Goal: Task Accomplishment & Management: Use online tool/utility

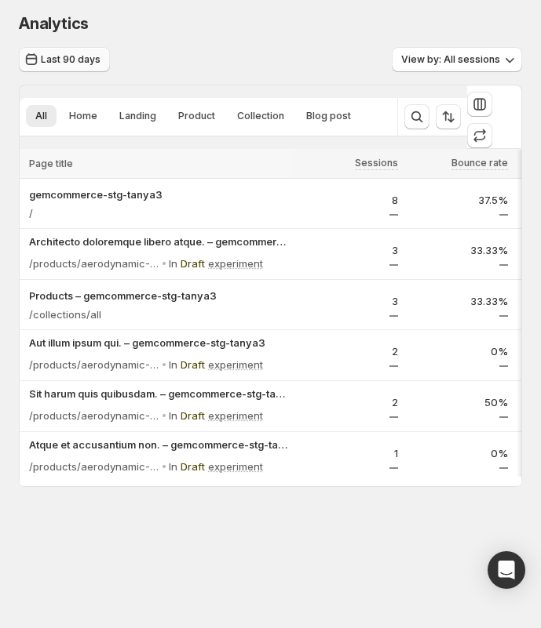
click at [63, 55] on span "Last 90 days" at bounding box center [71, 59] width 60 height 13
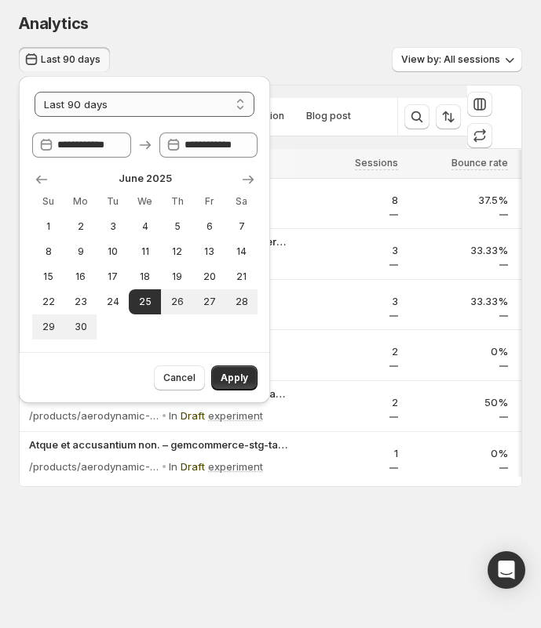
click at [156, 109] on select "**********" at bounding box center [145, 104] width 220 height 25
select select "**********"
click at [35, 92] on select "**********" at bounding box center [145, 104] width 220 height 25
type input "**********"
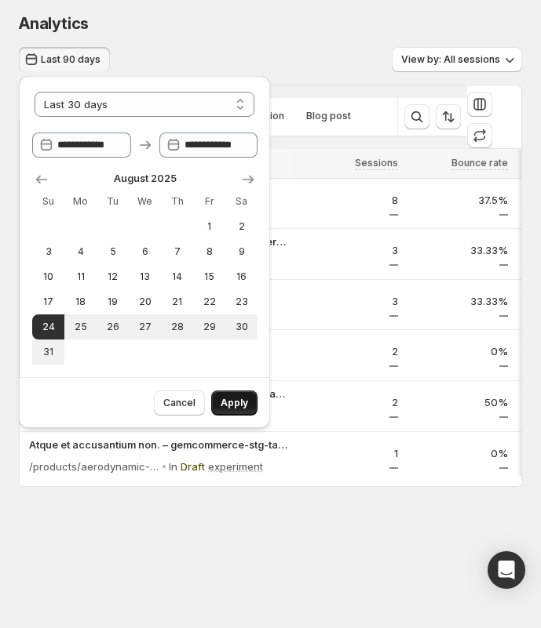
click at [235, 406] on span "Apply" at bounding box center [233, 403] width 27 height 13
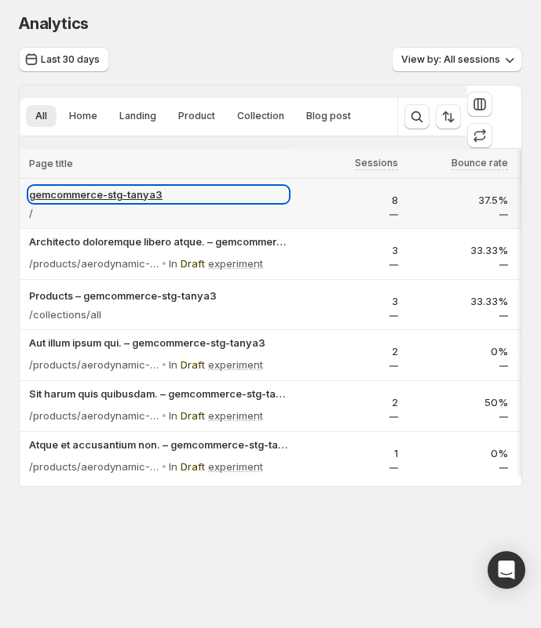
click at [88, 187] on p "gemcommerce-stg-tanya3" at bounding box center [158, 195] width 259 height 16
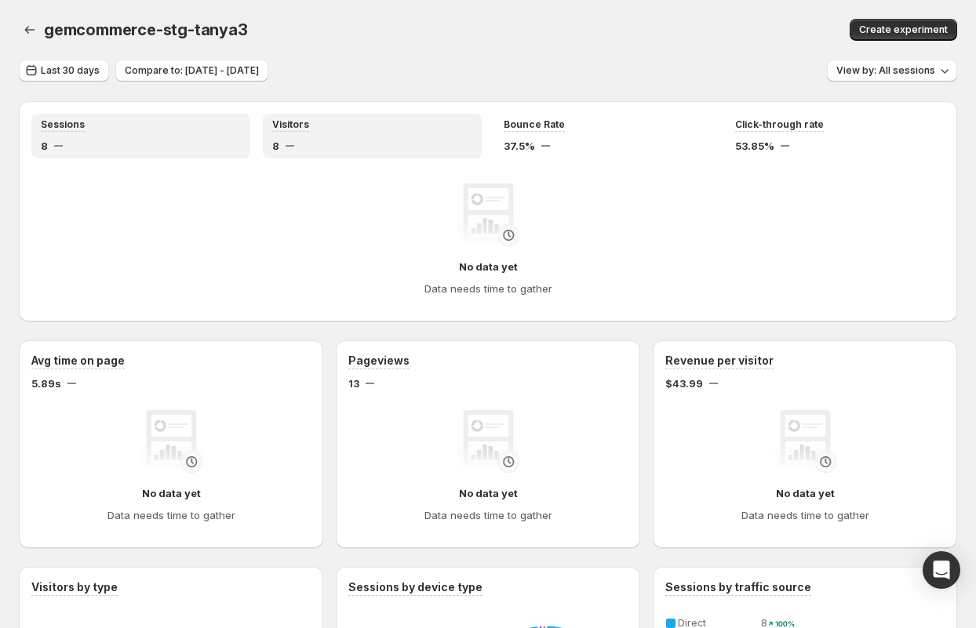
click at [358, 131] on div "Visitors" at bounding box center [372, 124] width 200 height 13
click at [224, 126] on div "Sessions" at bounding box center [141, 124] width 200 height 13
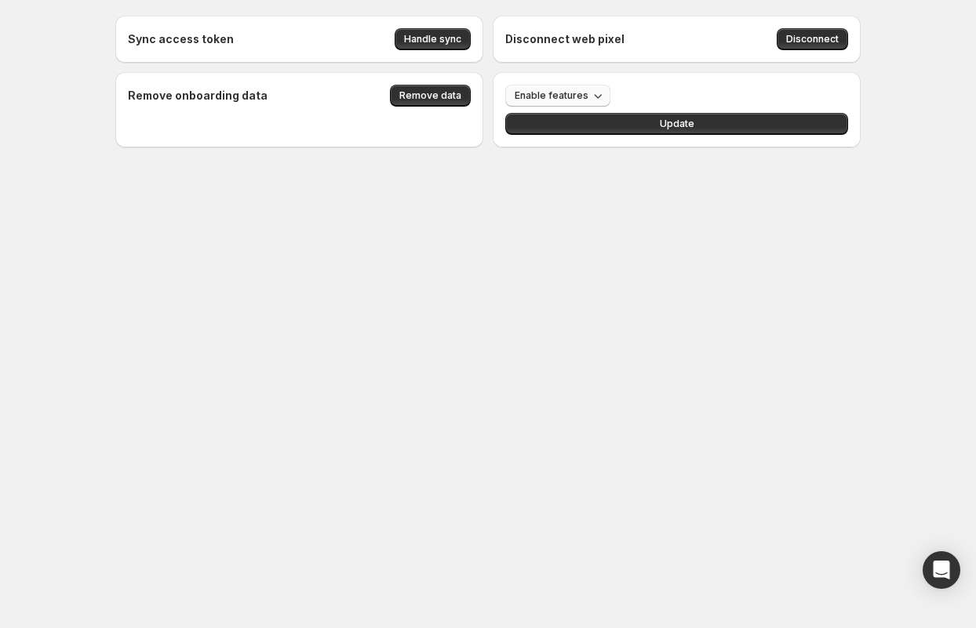
click at [552, 91] on span "Enable features" at bounding box center [552, 95] width 74 height 13
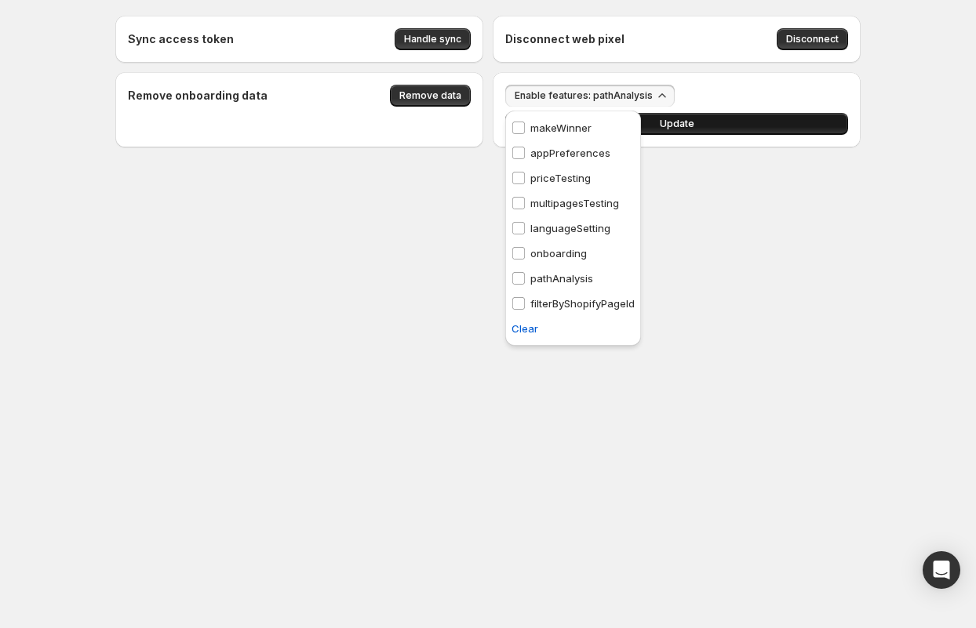
click at [691, 126] on span "Update" at bounding box center [677, 124] width 35 height 13
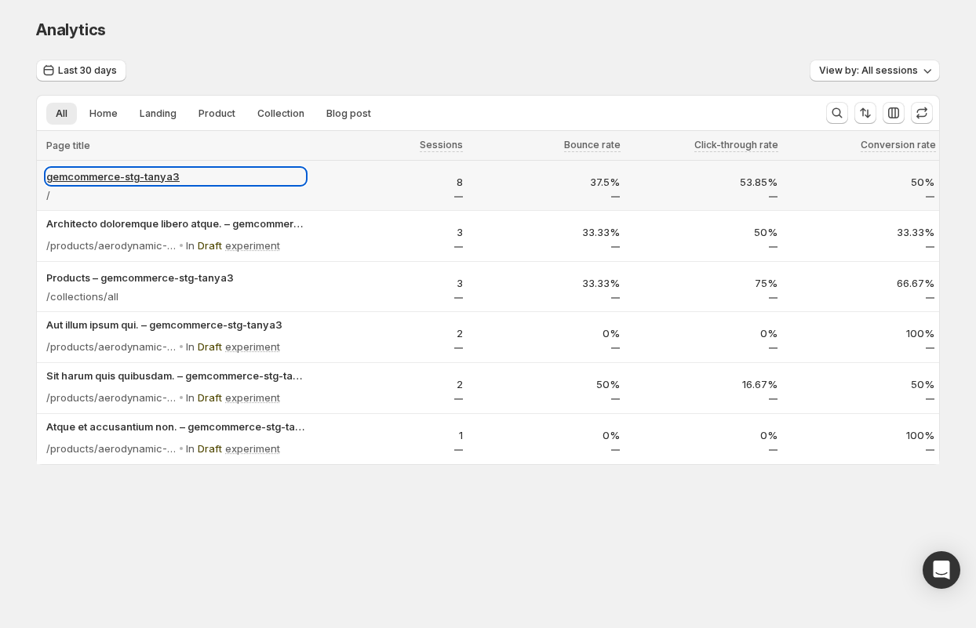
click at [91, 174] on p "gemcommerce-stg-tanya3" at bounding box center [175, 177] width 259 height 16
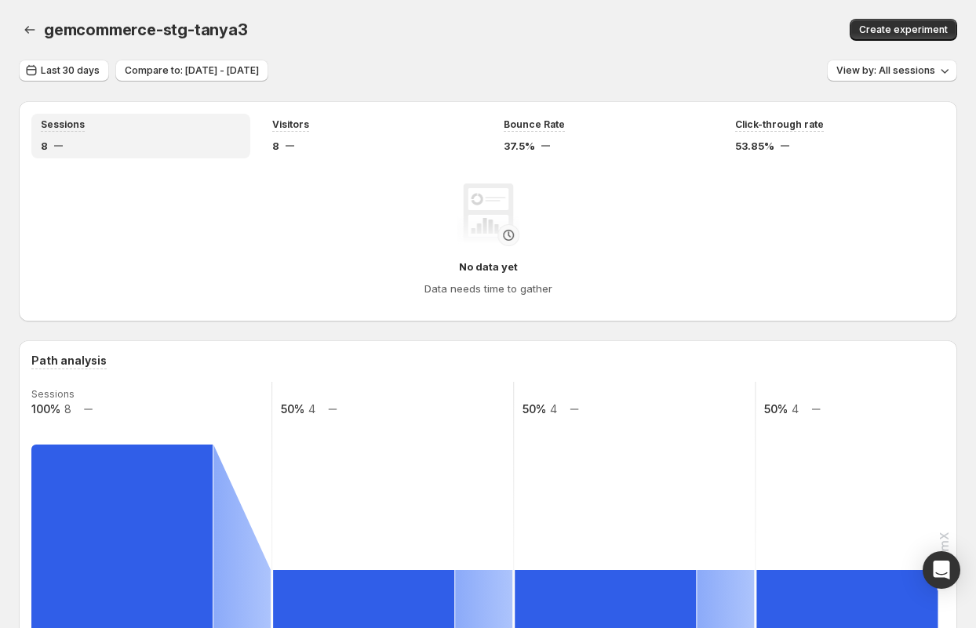
click at [302, 248] on div "No data yet Data needs time to gather" at bounding box center [488, 240] width 888 height 113
click at [341, 129] on div "Visitors" at bounding box center [372, 124] width 200 height 13
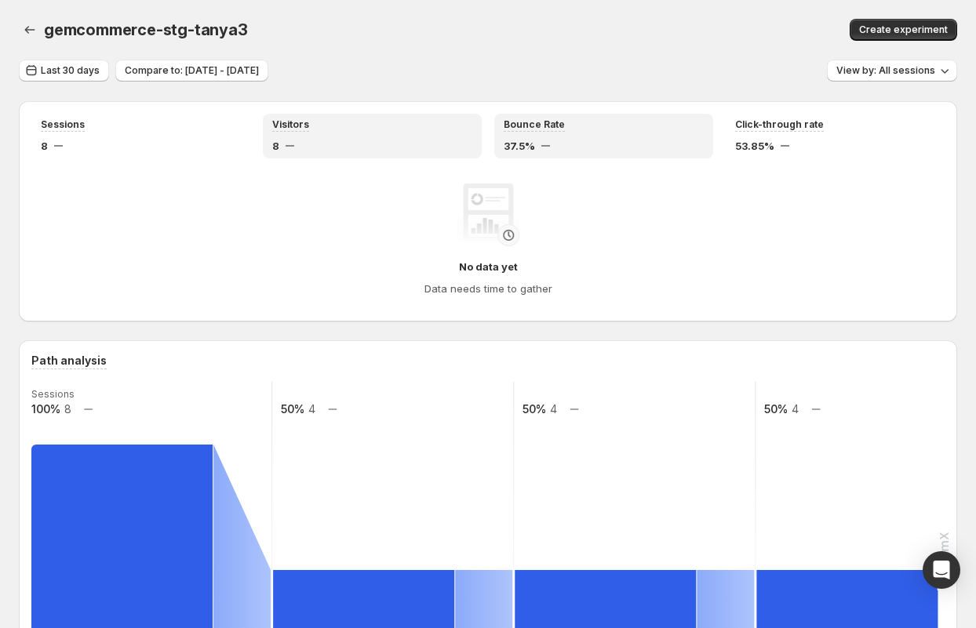
click at [593, 131] on div "Bounce Rate" at bounding box center [604, 124] width 200 height 13
click at [364, 145] on div "8" at bounding box center [372, 146] width 200 height 16
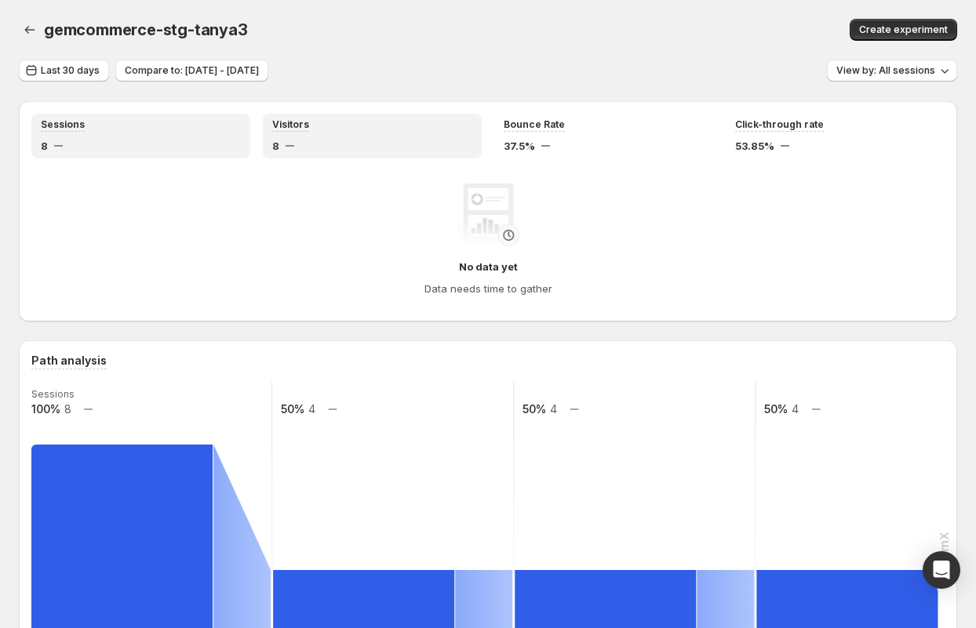
click at [163, 138] on div "8" at bounding box center [141, 146] width 200 height 16
click at [54, 78] on button "Last 30 days" at bounding box center [64, 71] width 90 height 22
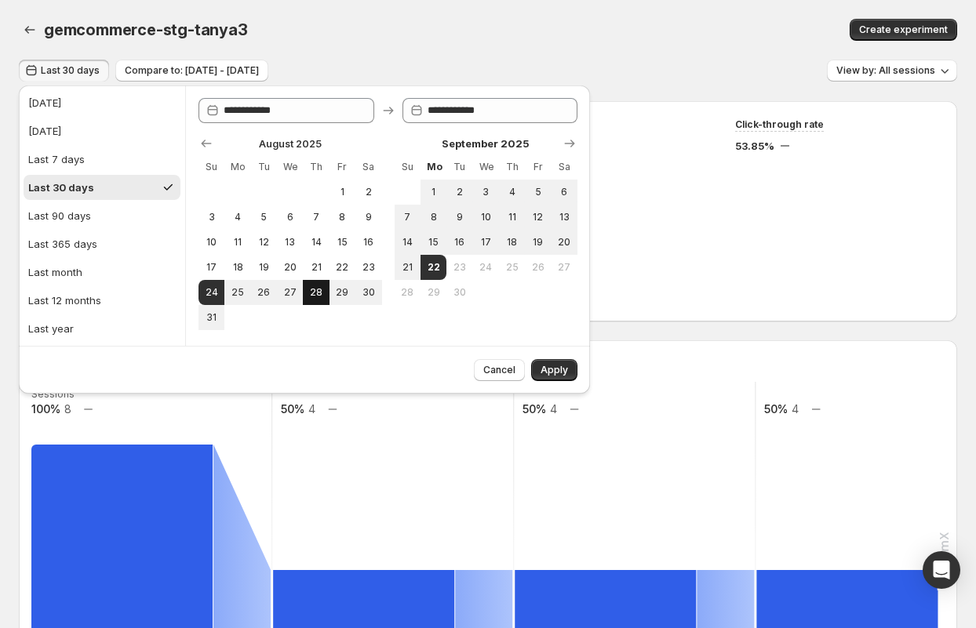
click at [311, 294] on span "28" at bounding box center [315, 292] width 13 height 13
type input "**********"
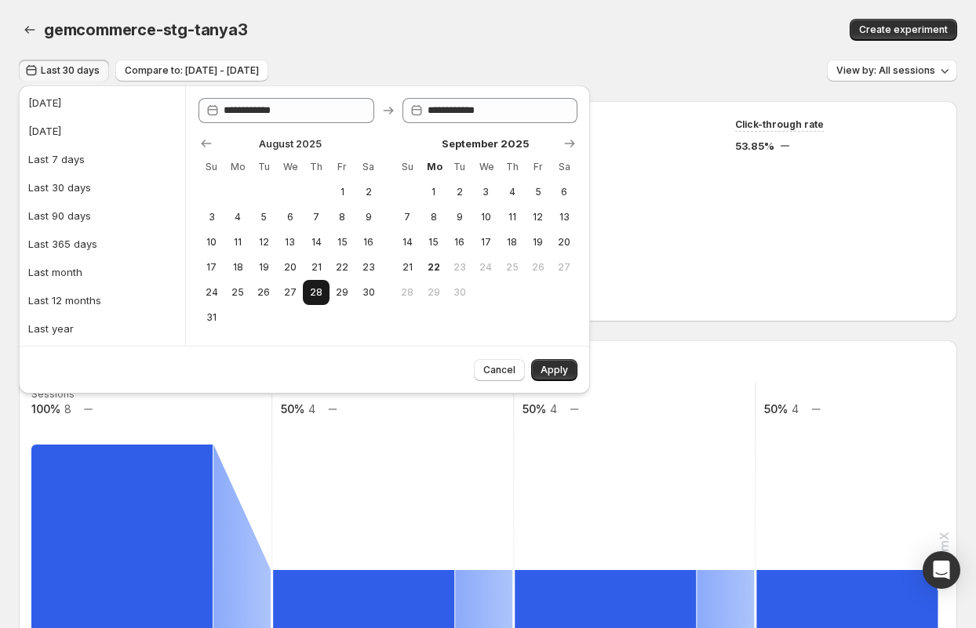
click at [315, 292] on span "28" at bounding box center [315, 292] width 13 height 13
click at [557, 373] on span "Apply" at bounding box center [554, 370] width 27 height 13
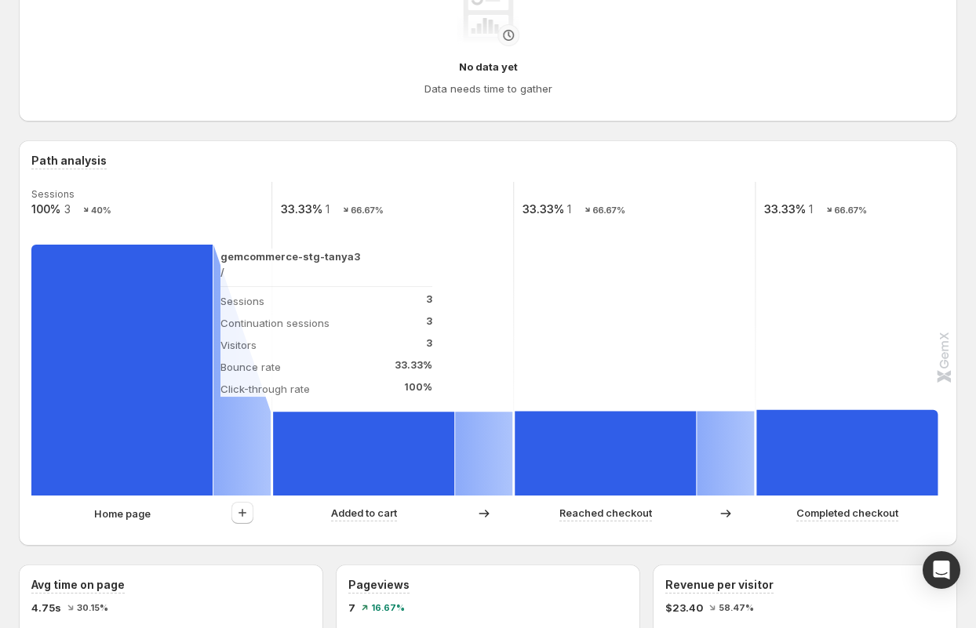
scroll to position [282, 0]
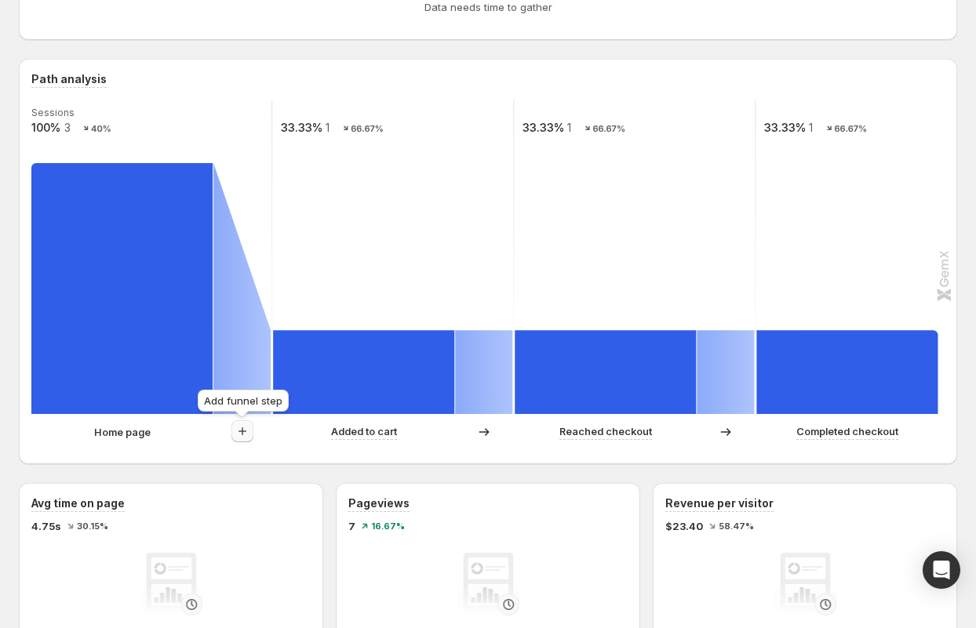
click at [239, 434] on icon "button" at bounding box center [243, 432] width 16 height 16
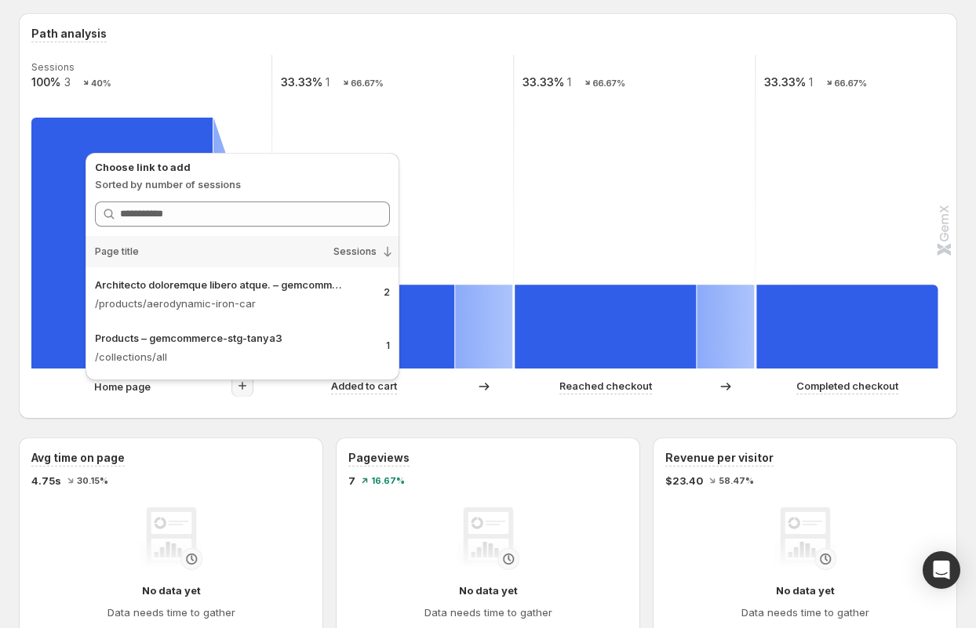
scroll to position [322, 0]
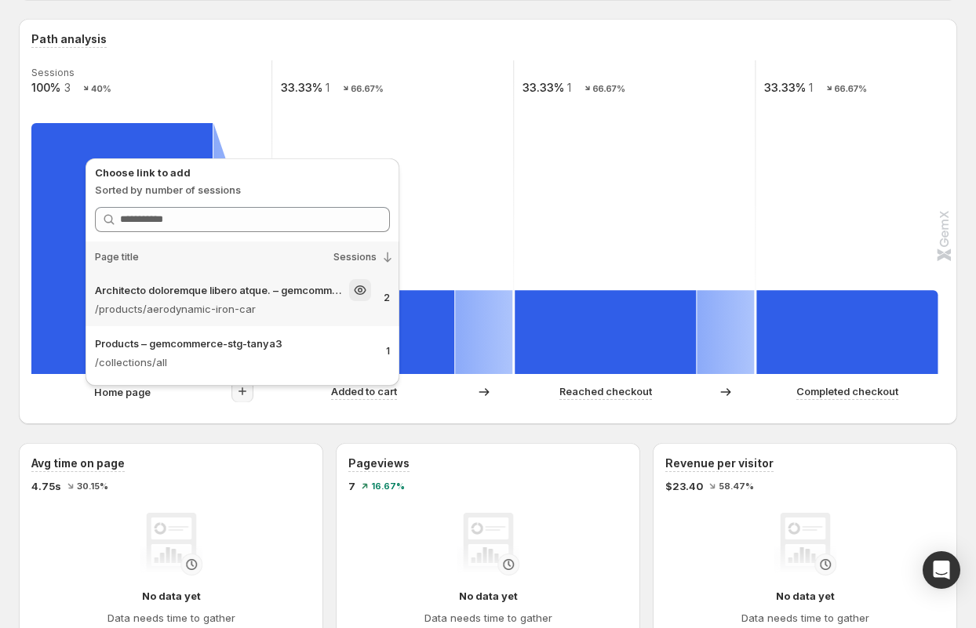
click at [231, 297] on p "Architecto doloremque libero atque. – gemcommerce-stg-tanya3" at bounding box center [220, 290] width 251 height 16
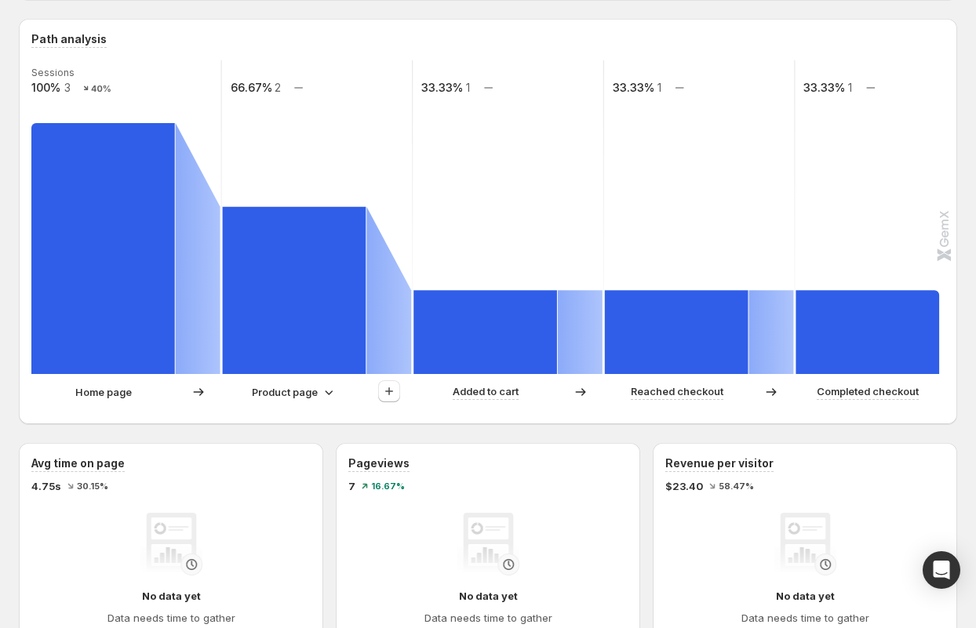
click at [282, 394] on p "Product page" at bounding box center [285, 392] width 66 height 16
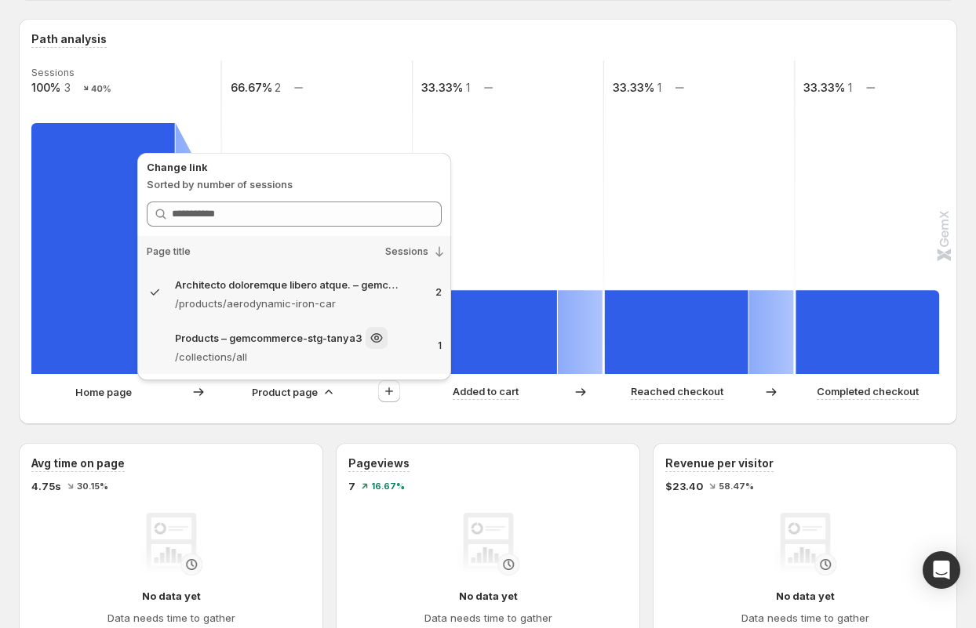
click at [318, 349] on p "/collections/all" at bounding box center [300, 357] width 250 height 16
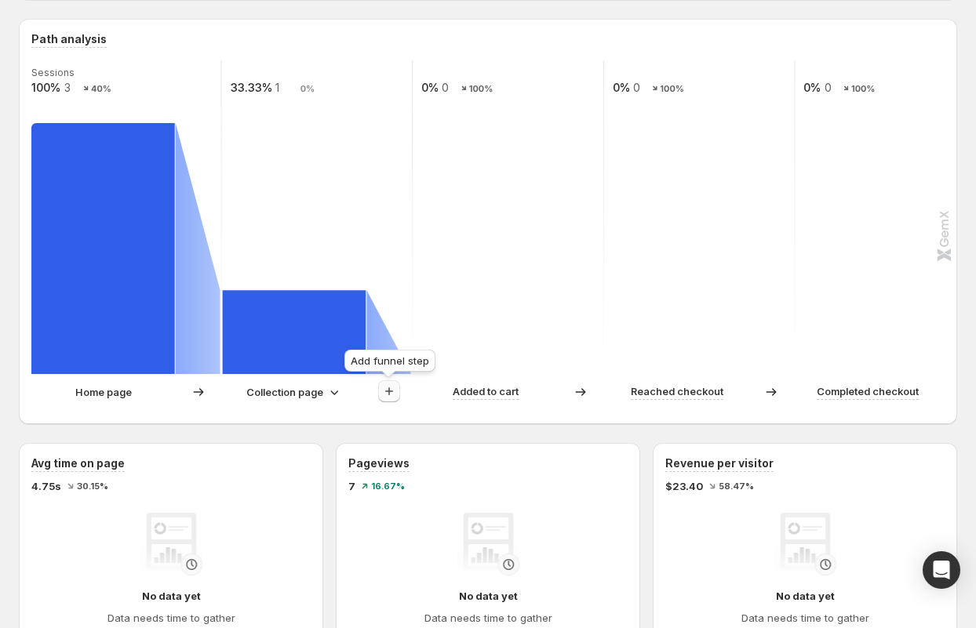
click at [393, 392] on icon "button" at bounding box center [389, 392] width 16 height 16
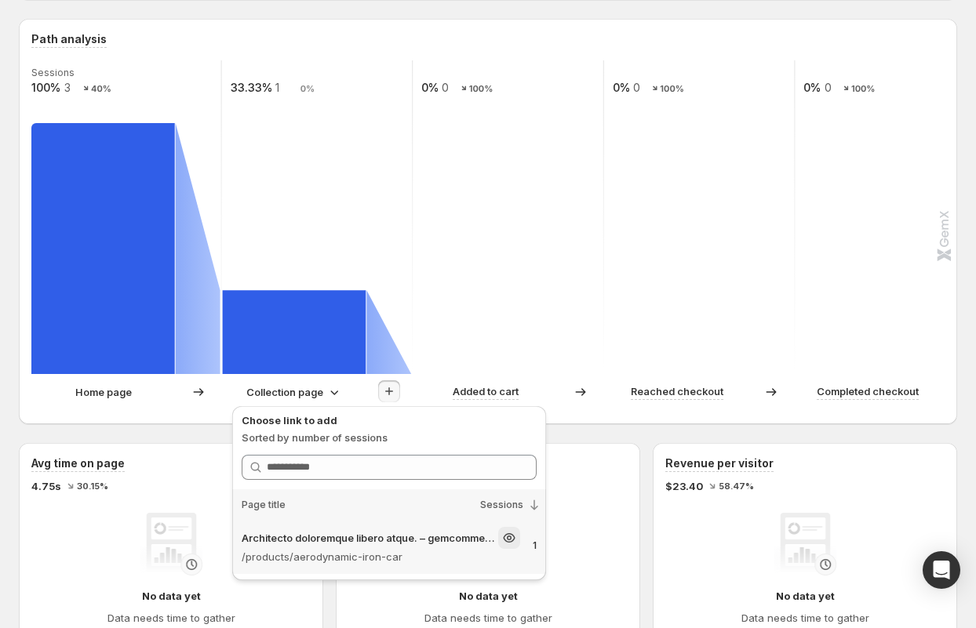
click at [353, 532] on p "Architecto doloremque libero atque. – gemcommerce-stg-tanya3" at bounding box center [368, 538] width 253 height 16
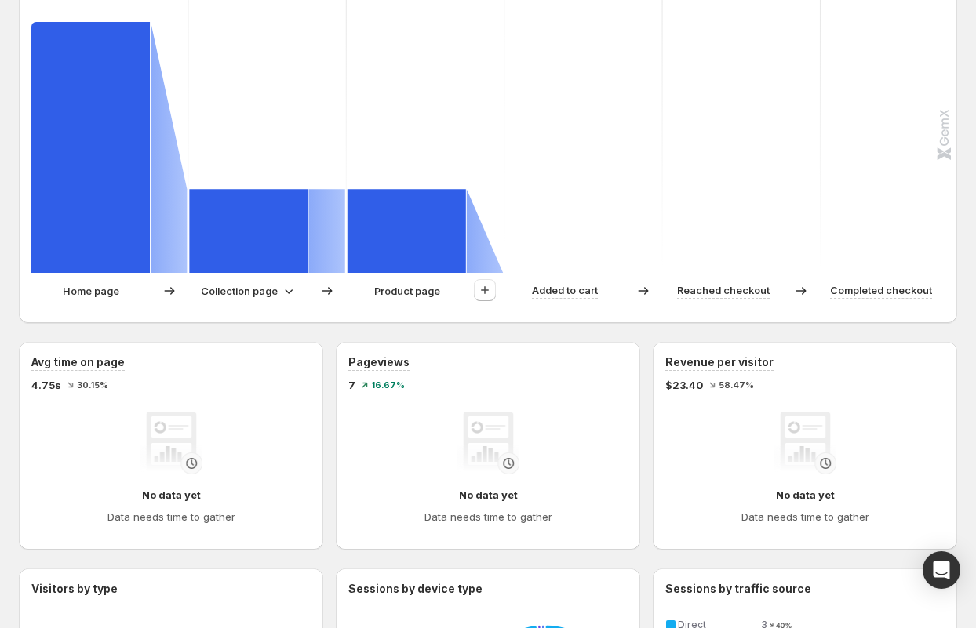
scroll to position [374, 0]
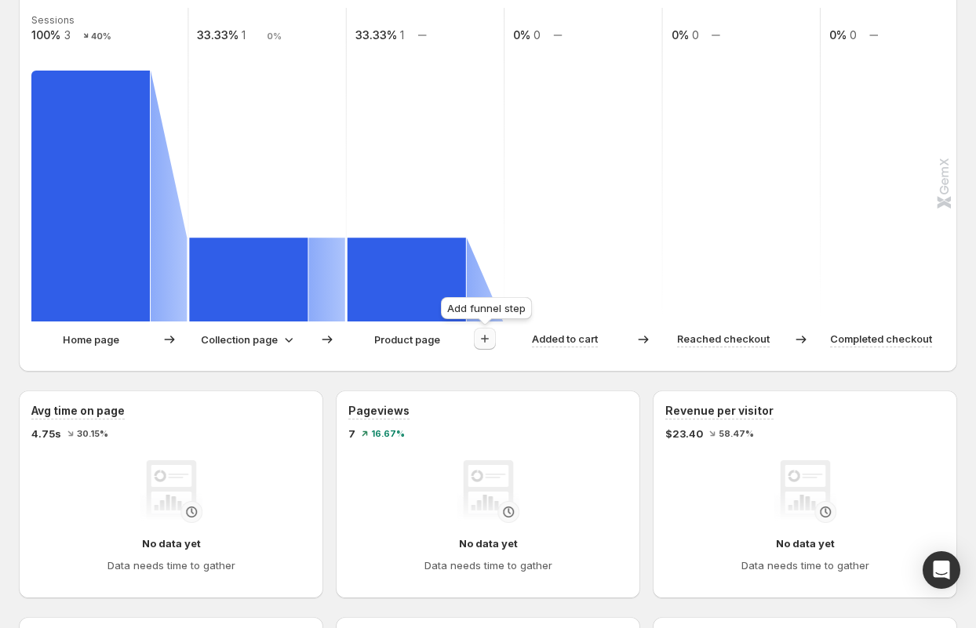
click at [492, 337] on icon "button" at bounding box center [485, 339] width 16 height 16
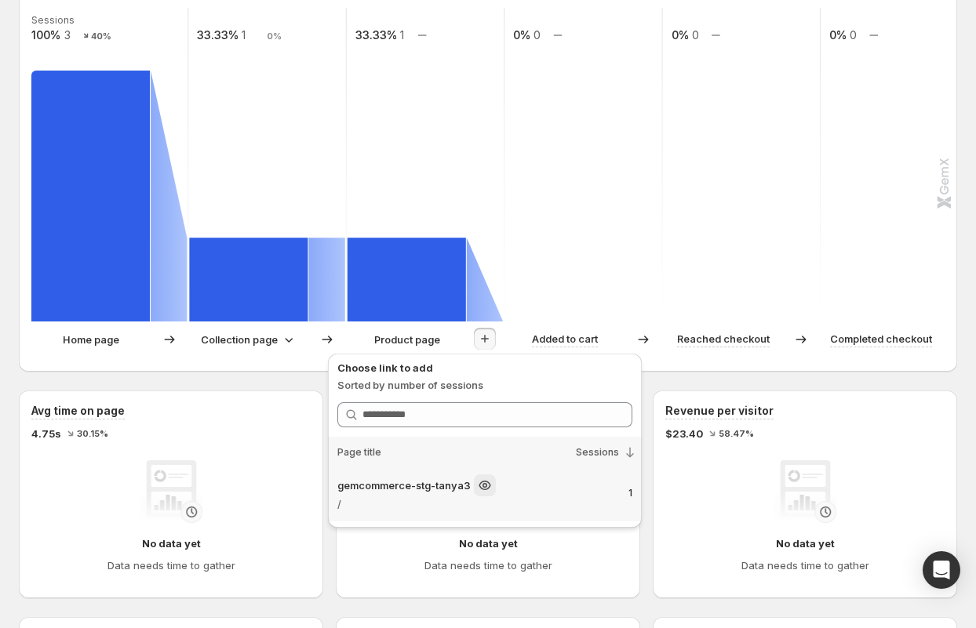
click at [446, 490] on p "gemcommerce-stg-tanya3" at bounding box center [403, 486] width 133 height 16
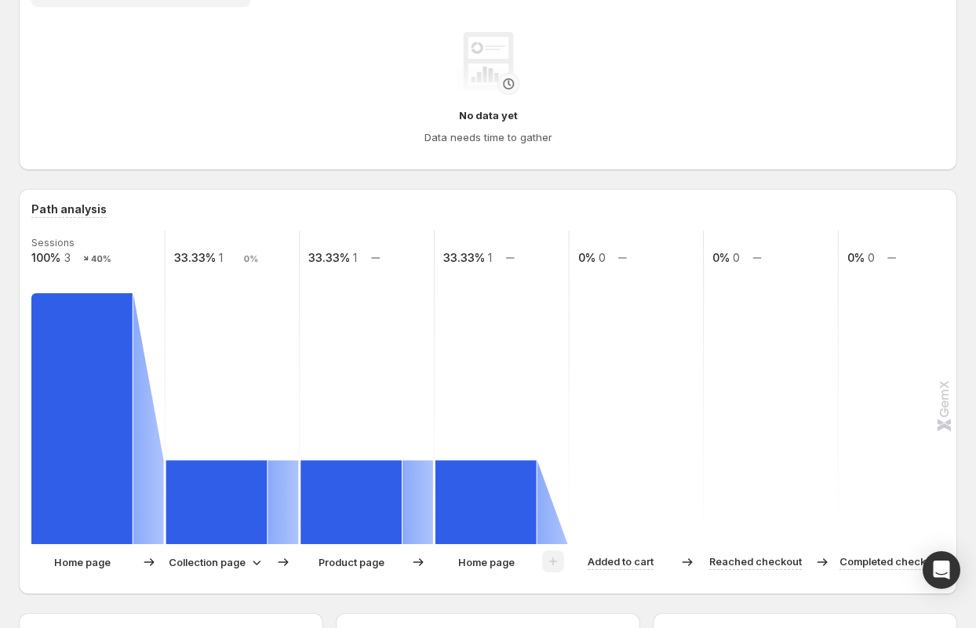
scroll to position [378, 0]
